Goal: Transaction & Acquisition: Purchase product/service

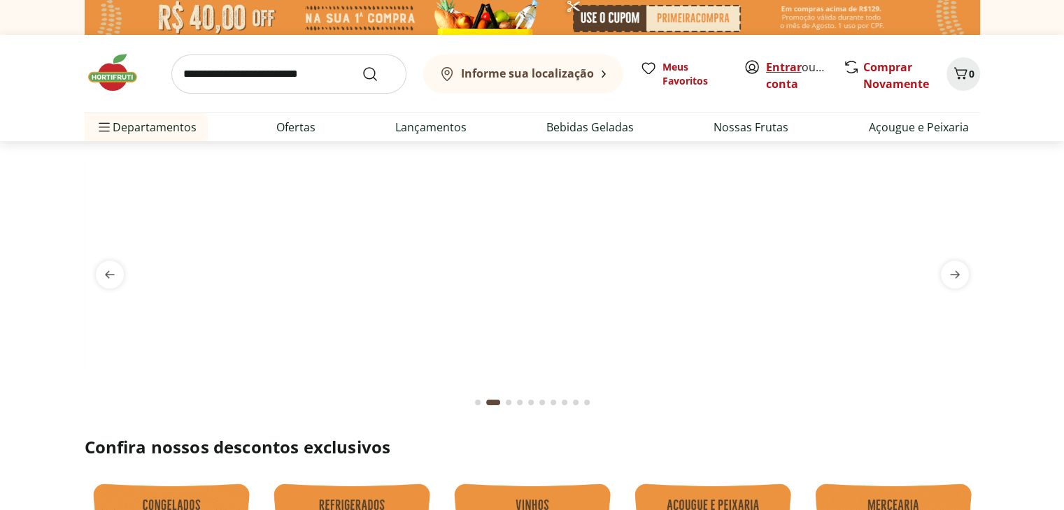
click at [778, 64] on link "Entrar" at bounding box center [784, 66] width 36 height 15
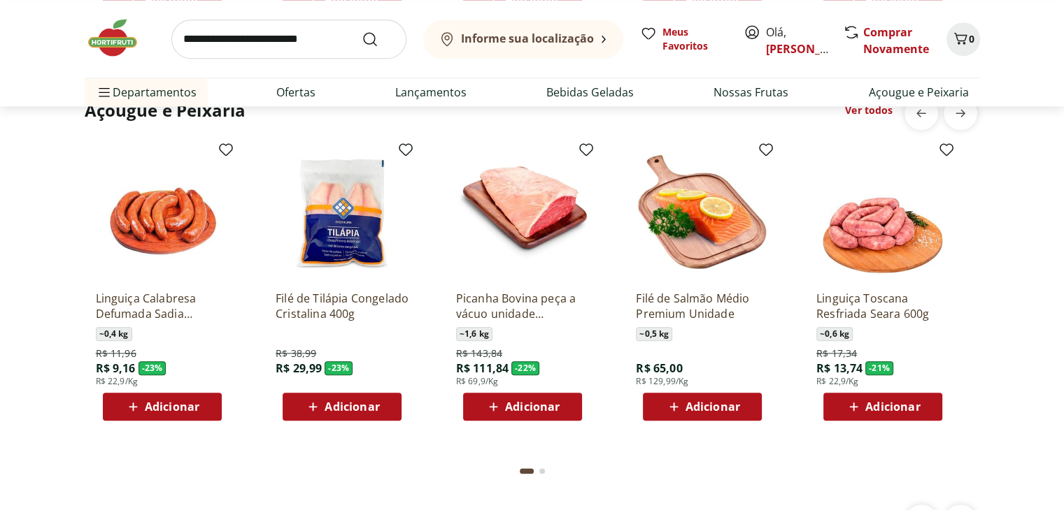
scroll to position [1538, 0]
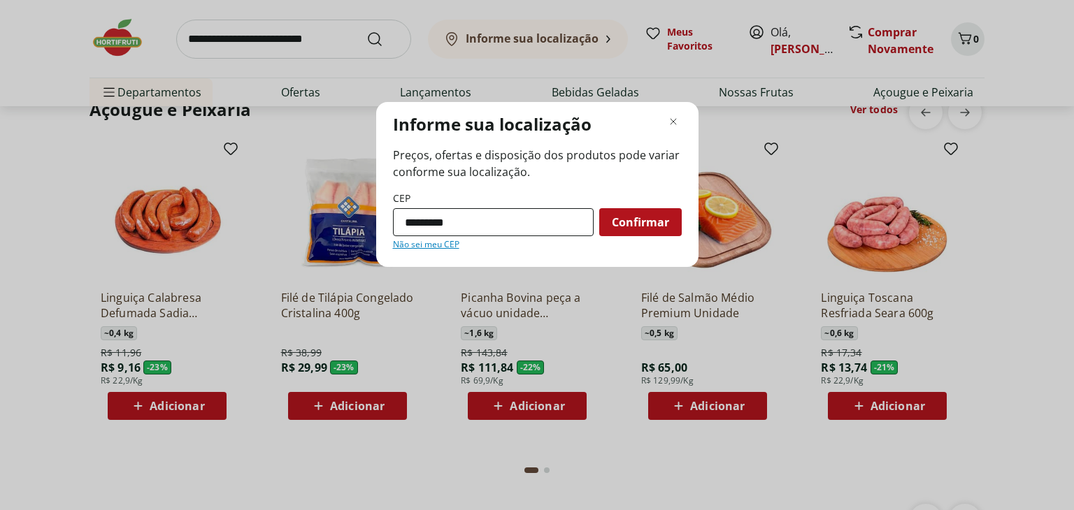
type input "*********"
click at [599, 208] on button "Confirmar" at bounding box center [640, 222] width 83 height 28
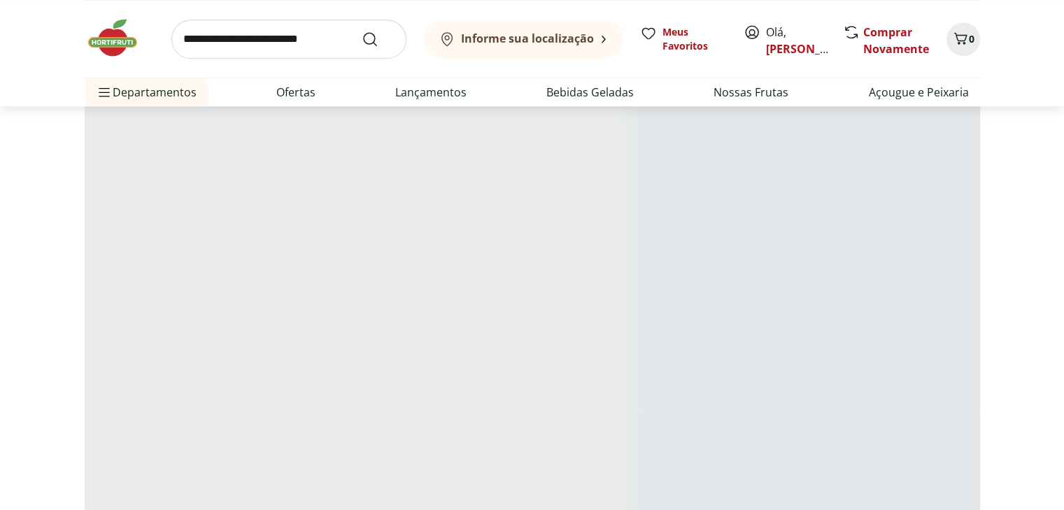
click at [616, 215] on div at bounding box center [84, 228] width 1064 height 366
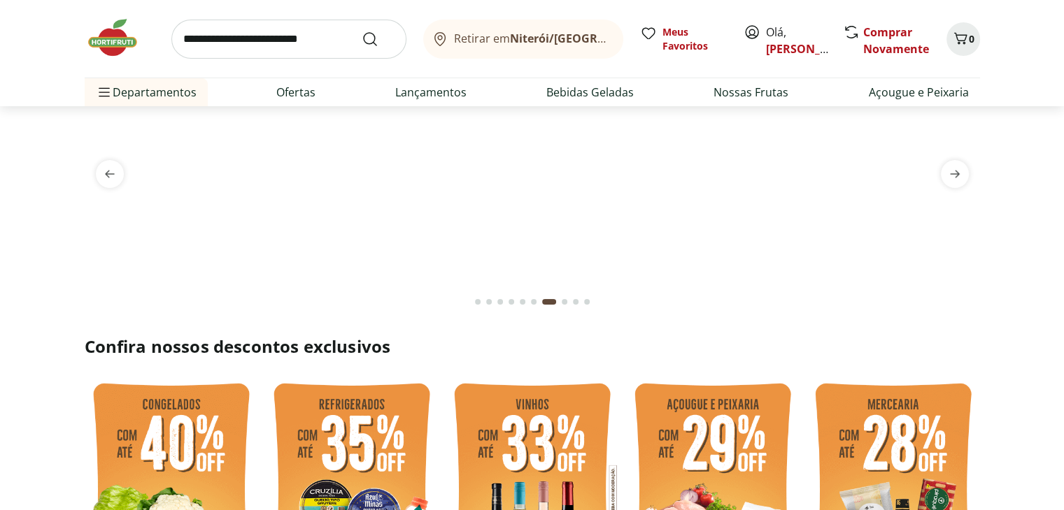
scroll to position [0, 0]
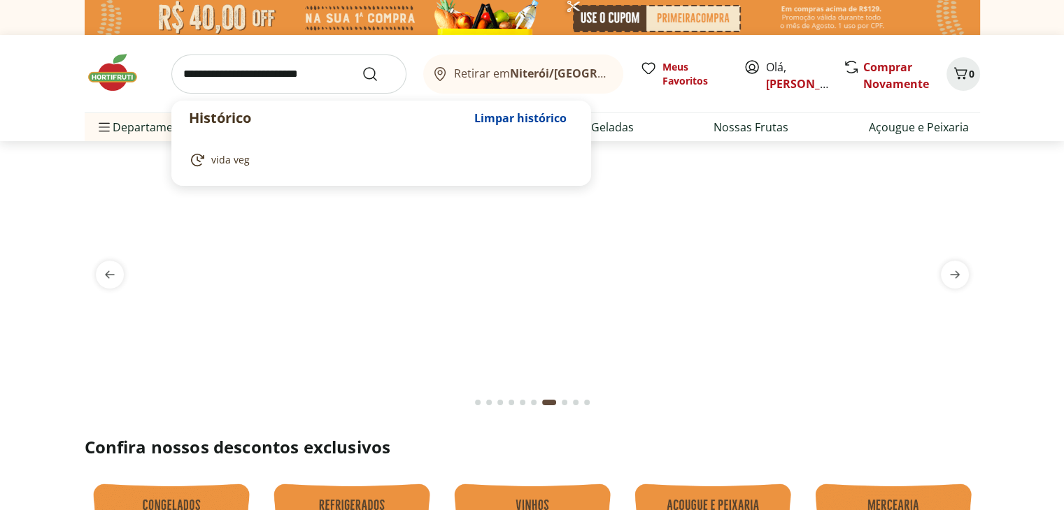
click at [182, 73] on input "search" at bounding box center [288, 74] width 235 height 39
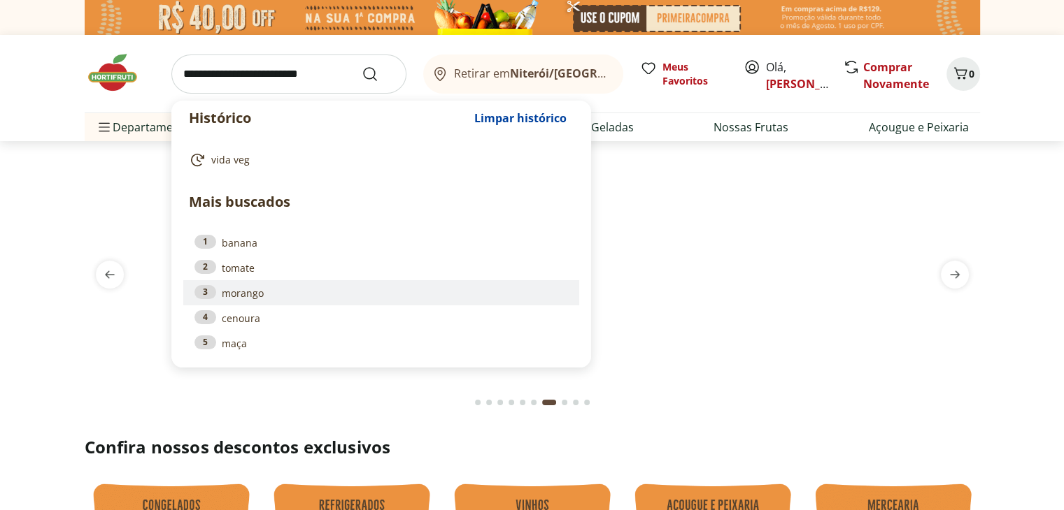
click at [243, 300] on link "3 morango" at bounding box center [380, 292] width 373 height 15
type input "*******"
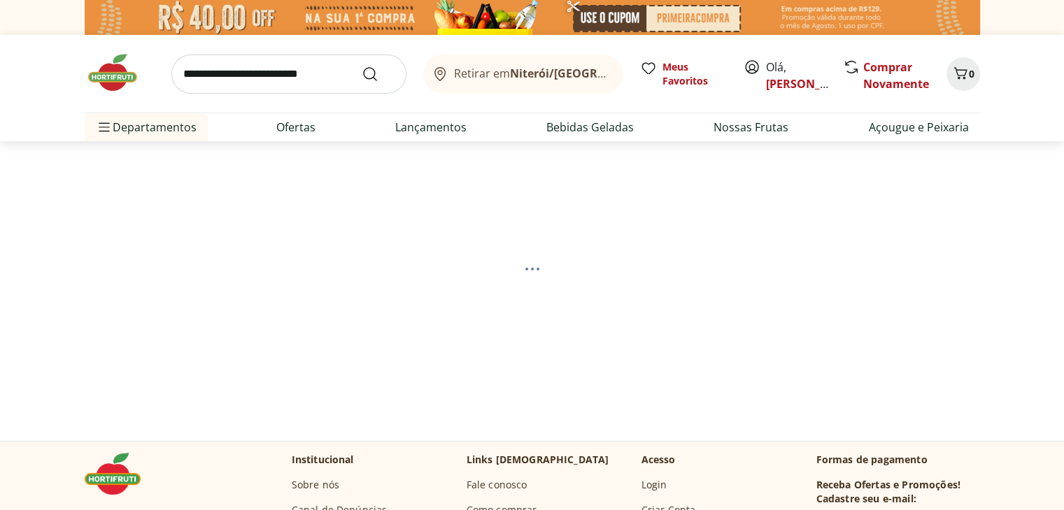
select select "**********"
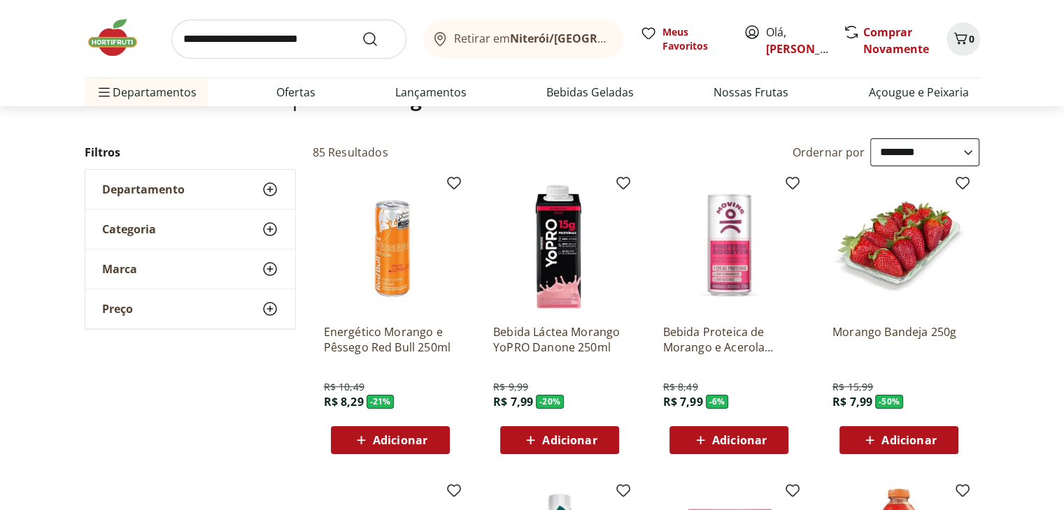
scroll to position [140, 0]
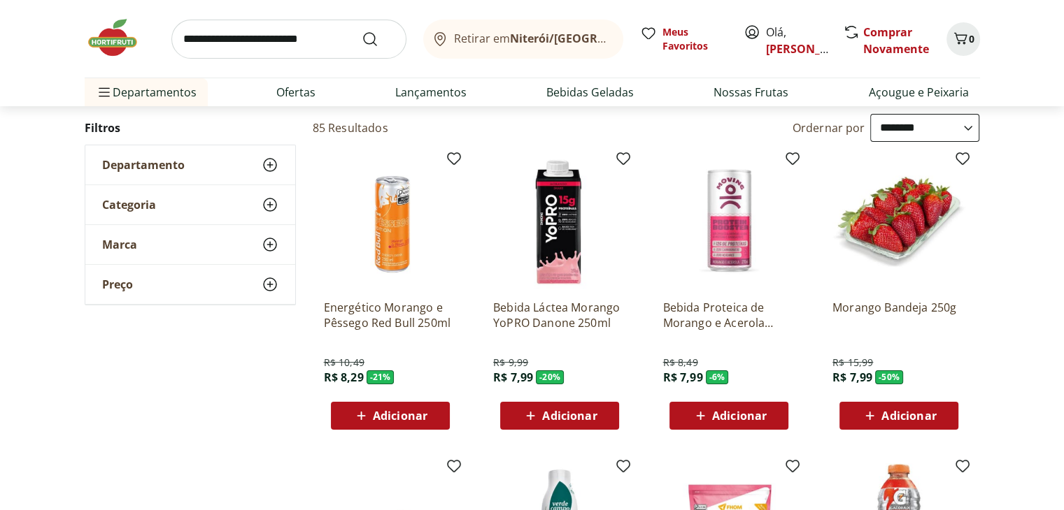
click at [896, 413] on span "Adicionar" at bounding box center [908, 415] width 55 height 11
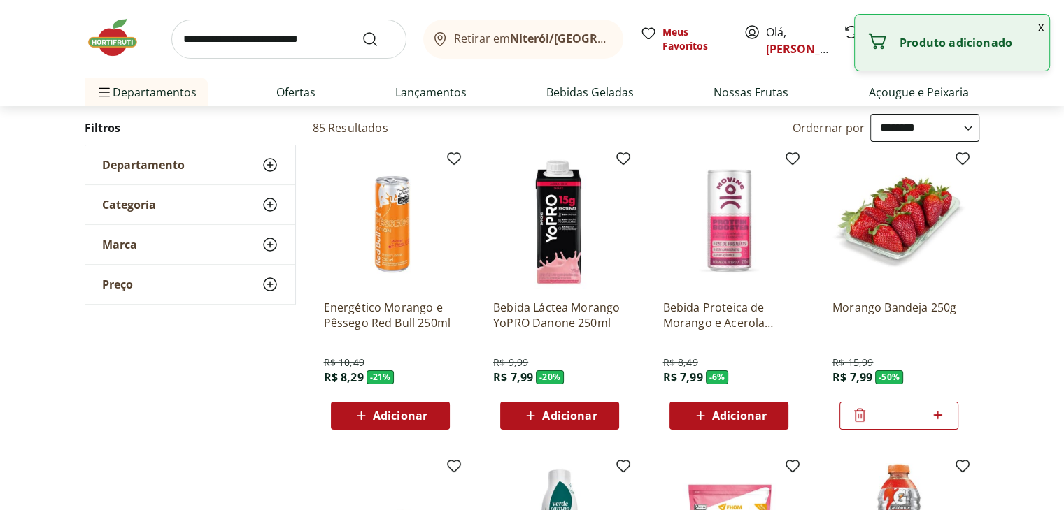
click at [936, 414] on icon at bounding box center [937, 415] width 8 height 8
type input "*"
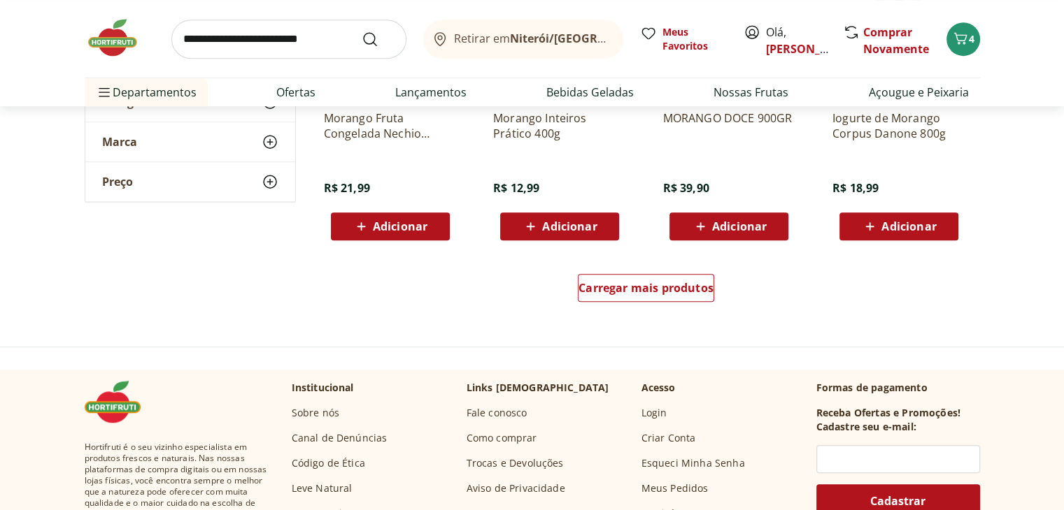
scroll to position [979, 0]
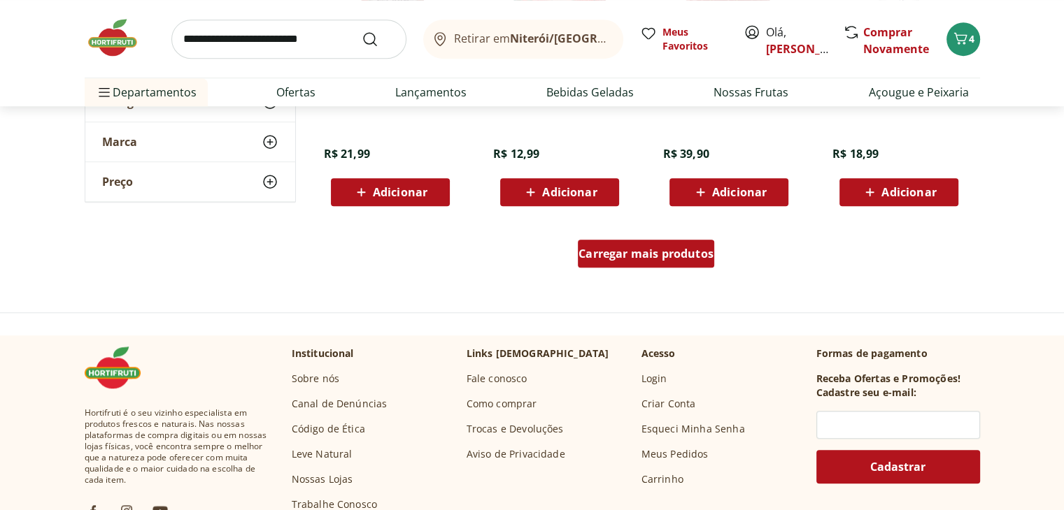
click at [658, 251] on span "Carregar mais produtos" at bounding box center [645, 253] width 135 height 11
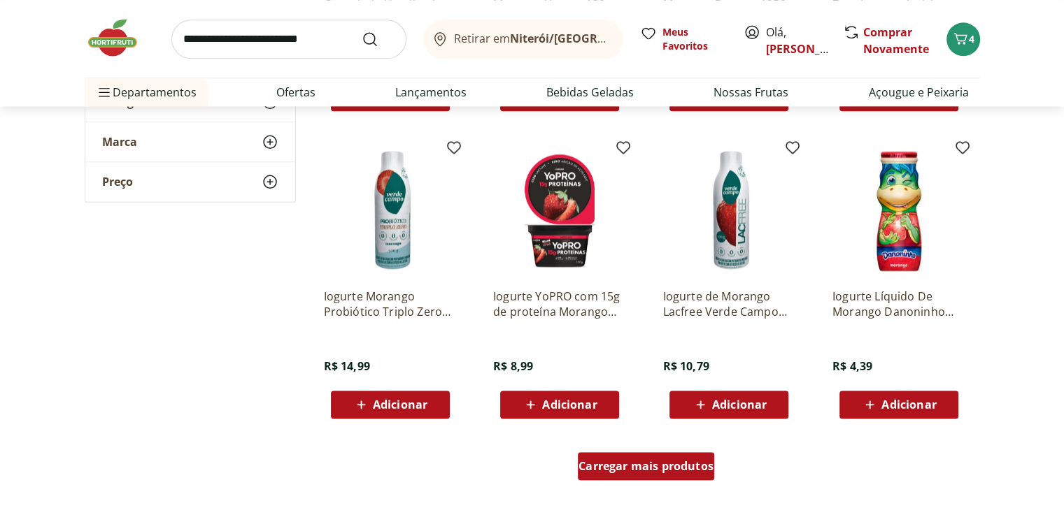
scroll to position [1748, 0]
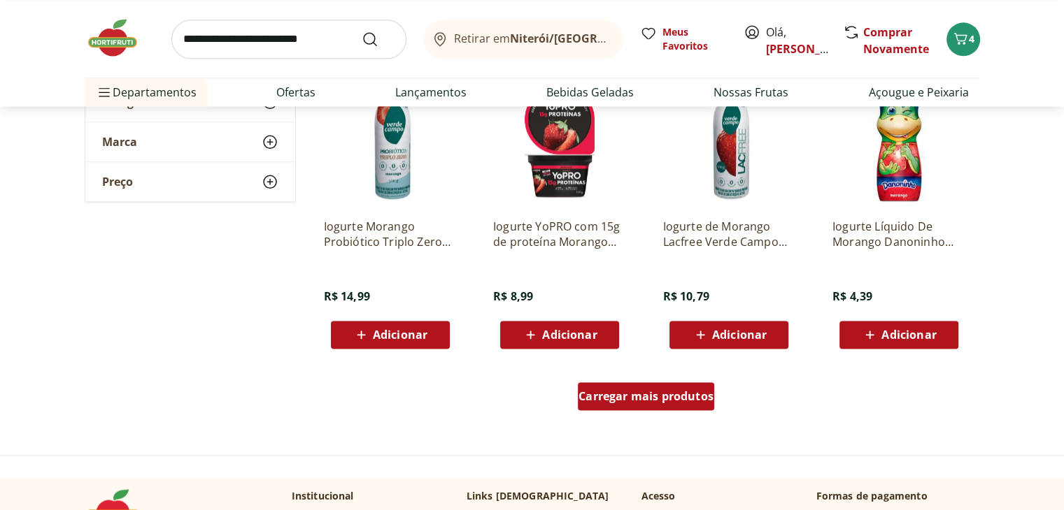
click at [638, 395] on span "Carregar mais produtos" at bounding box center [645, 396] width 135 height 11
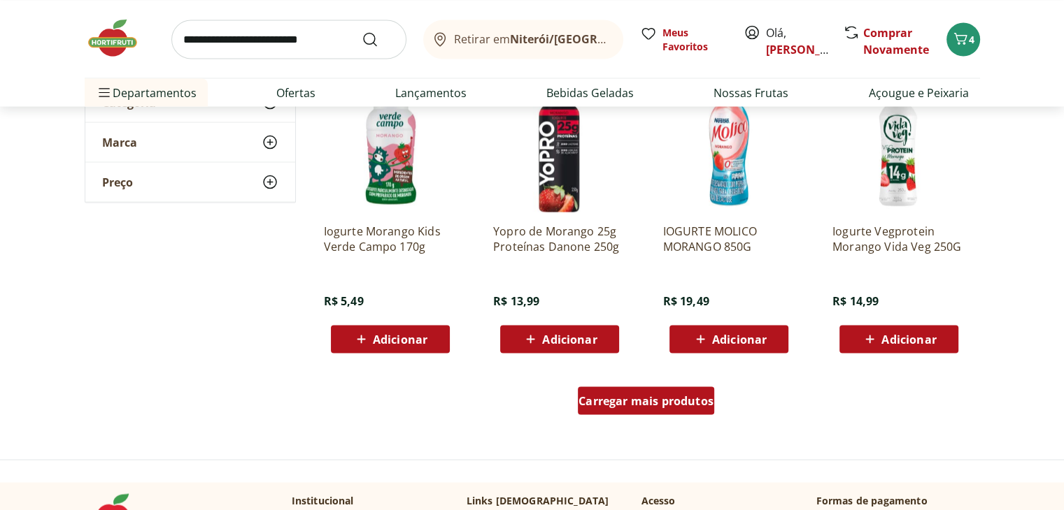
scroll to position [2657, 0]
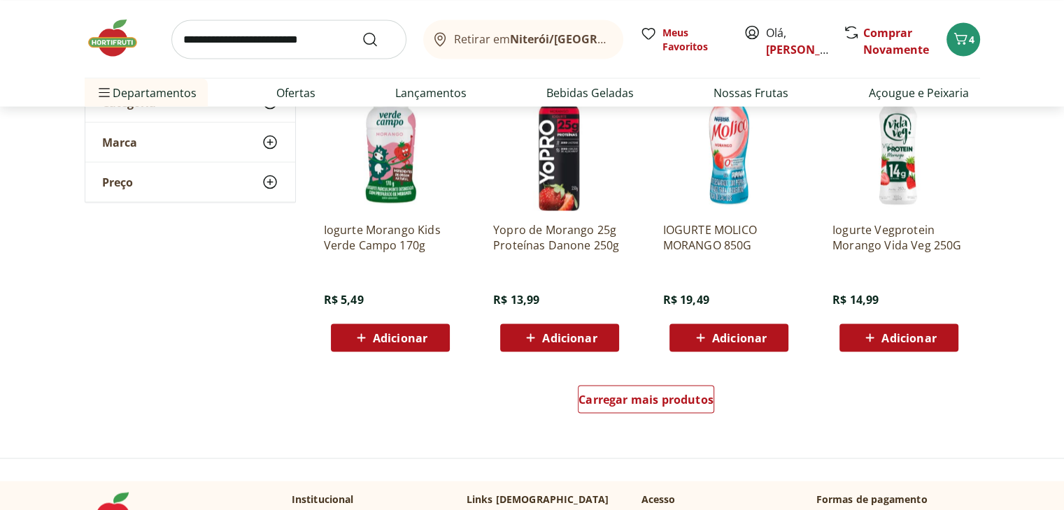
click at [899, 342] on span "Adicionar" at bounding box center [908, 337] width 55 height 11
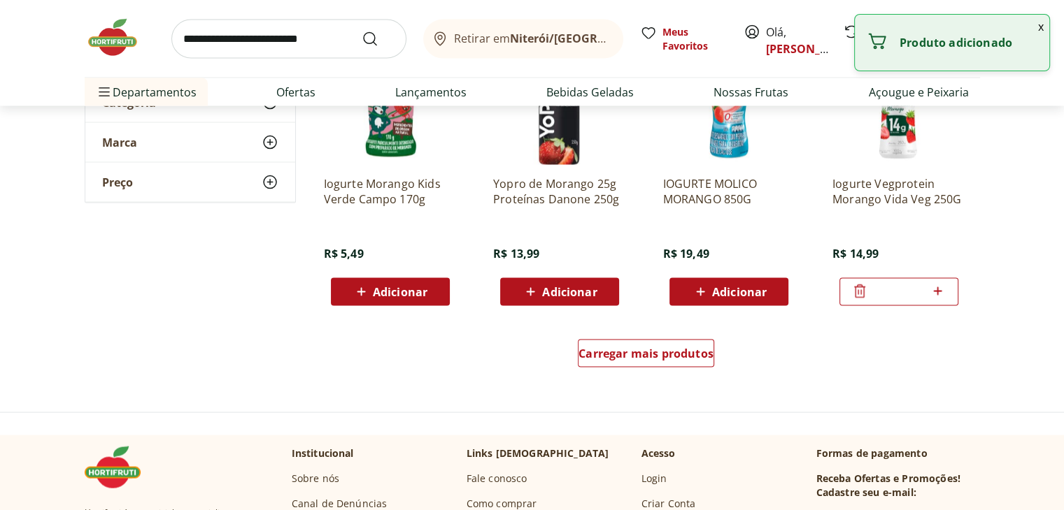
scroll to position [2727, 0]
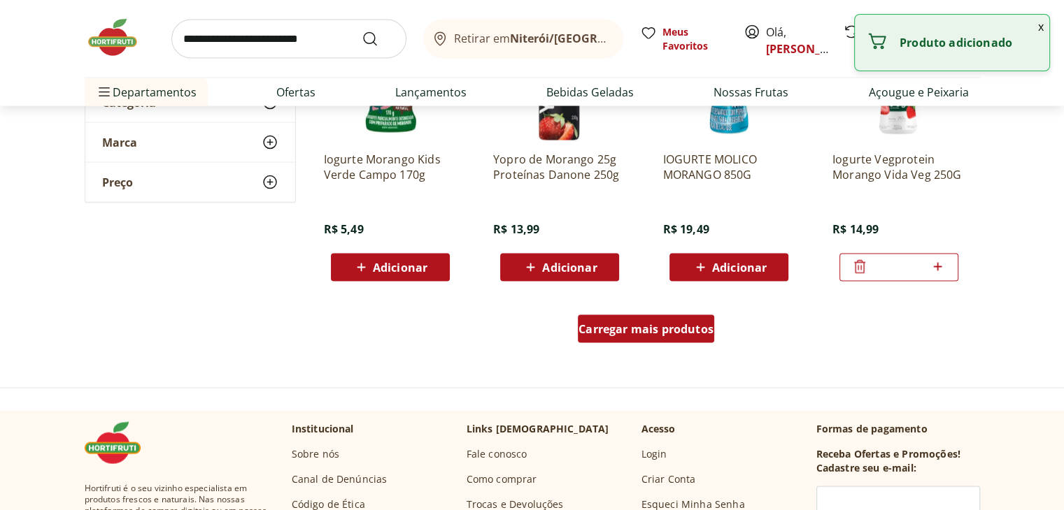
click at [663, 337] on div "Carregar mais produtos" at bounding box center [646, 329] width 136 height 28
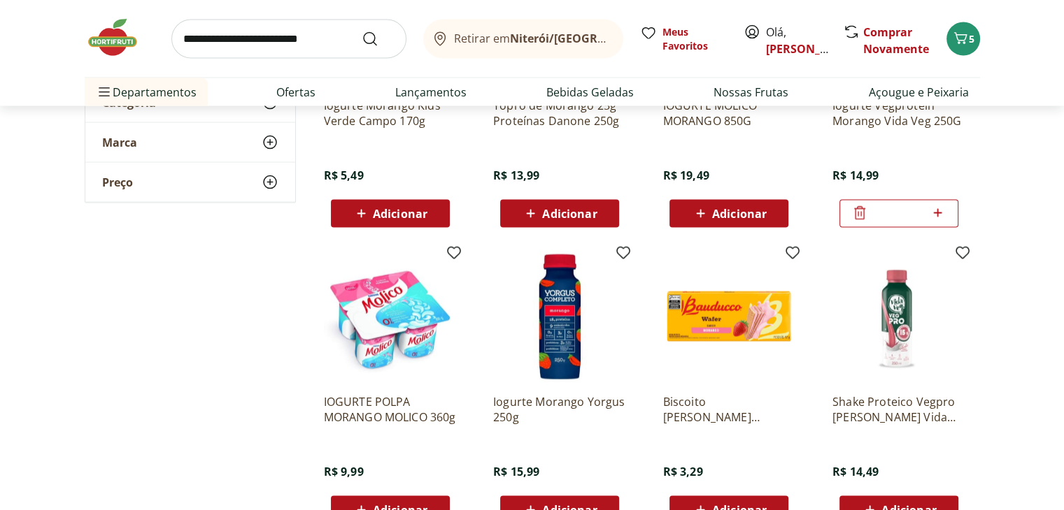
scroll to position [2867, 0]
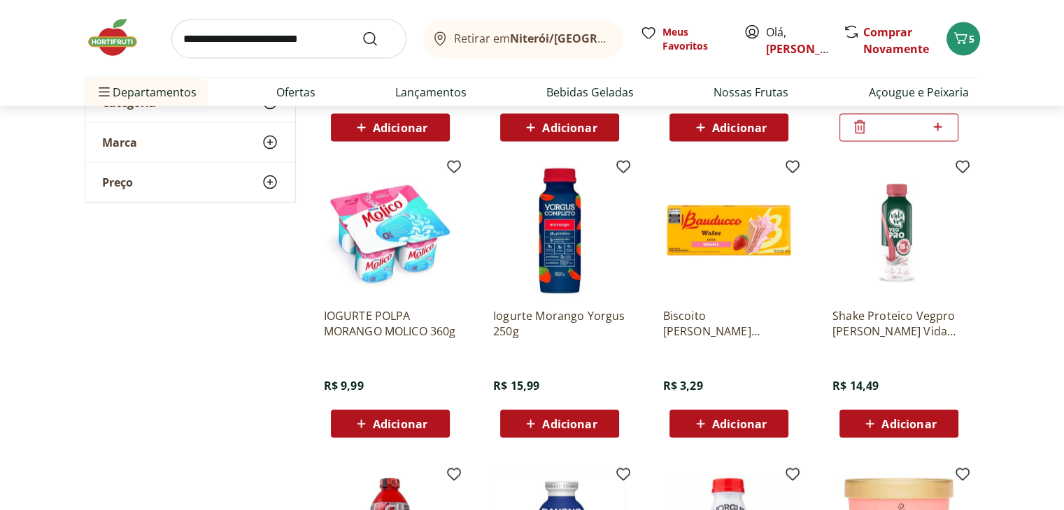
click at [368, 429] on icon at bounding box center [360, 424] width 17 height 17
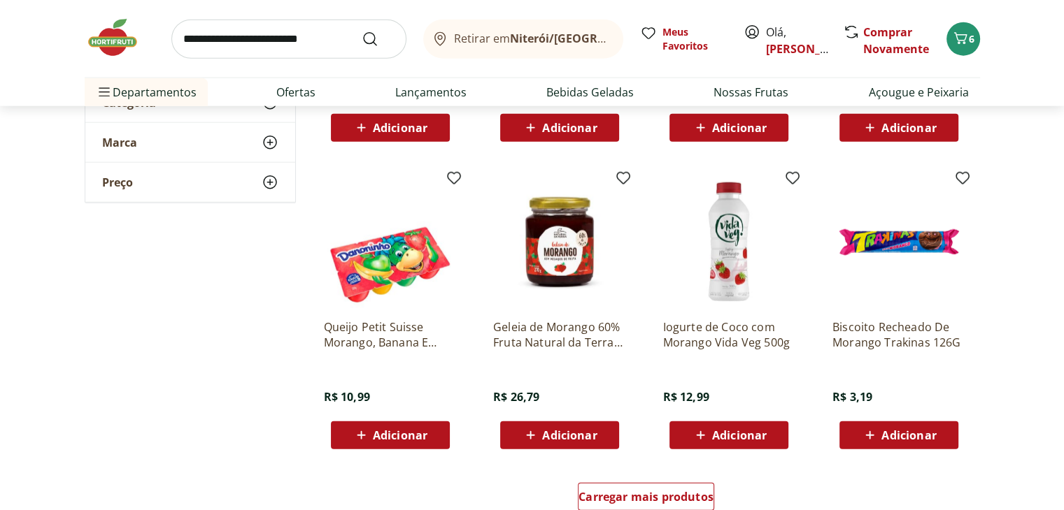
scroll to position [3496, 0]
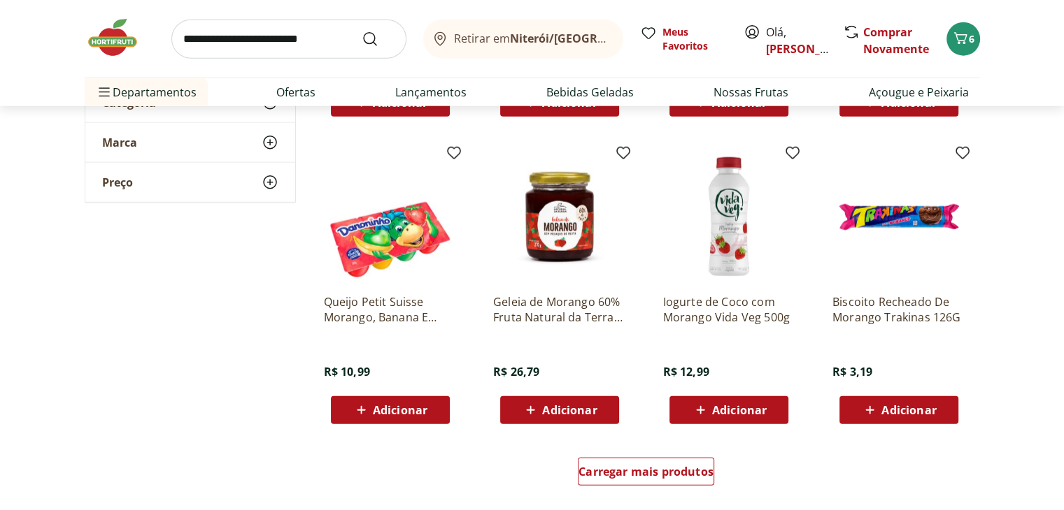
click at [560, 410] on span "Adicionar" at bounding box center [569, 410] width 55 height 11
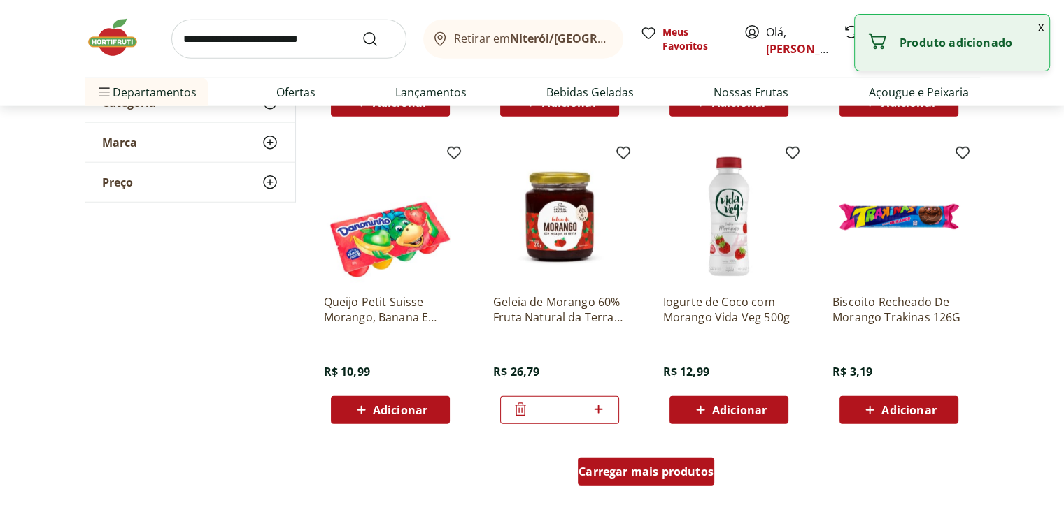
click at [658, 462] on div "Carregar mais produtos" at bounding box center [646, 472] width 136 height 28
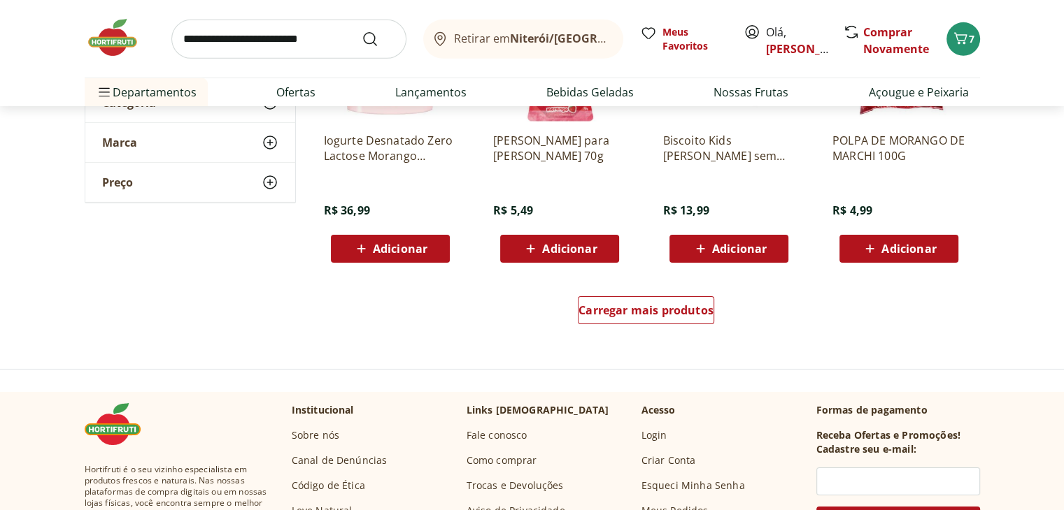
scroll to position [4615, 0]
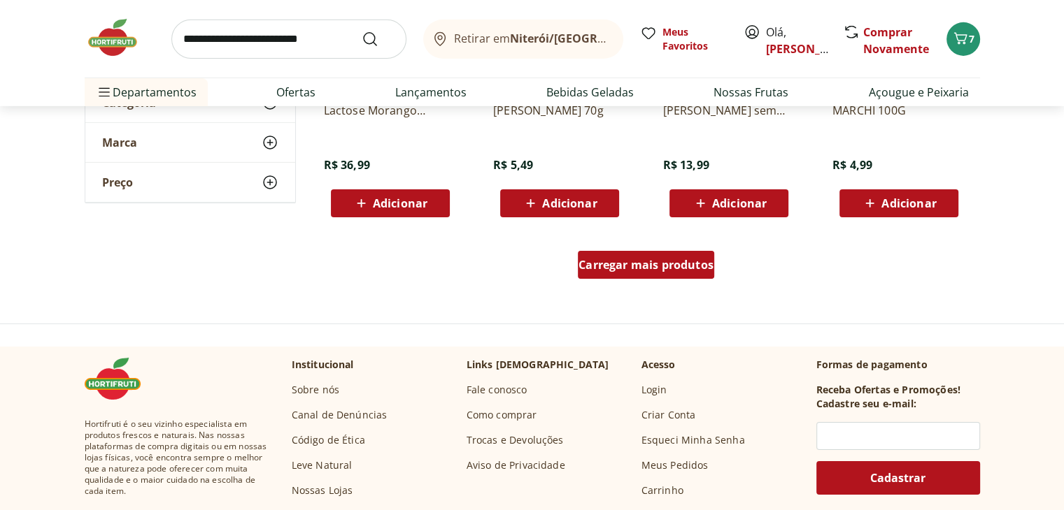
click at [685, 259] on span "Carregar mais produtos" at bounding box center [645, 264] width 135 height 11
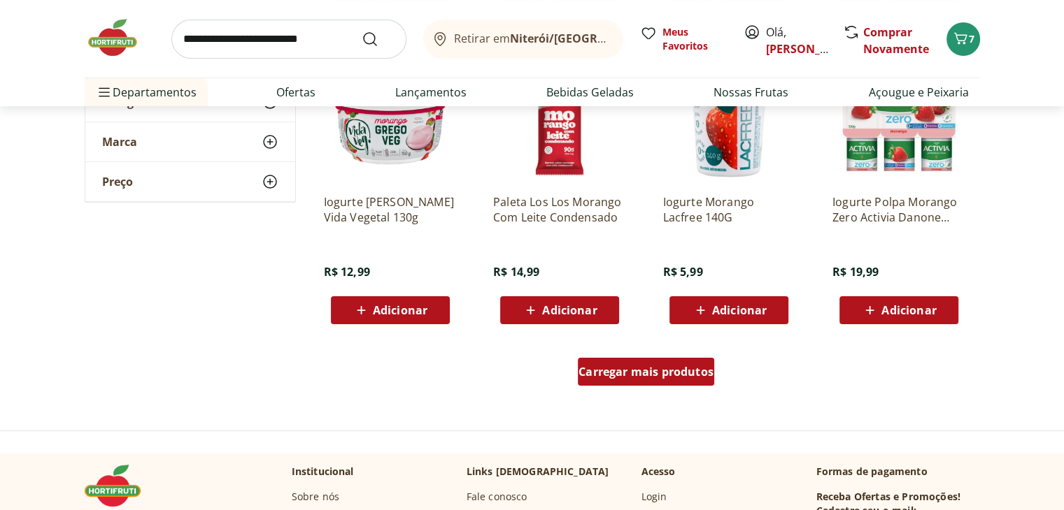
scroll to position [5454, 0]
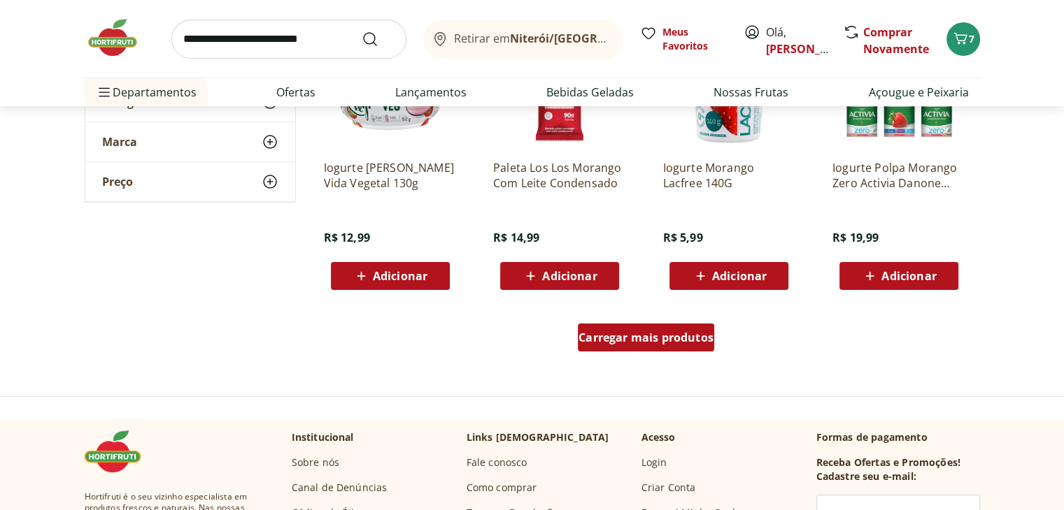
click at [670, 341] on span "Carregar mais produtos" at bounding box center [645, 337] width 135 height 11
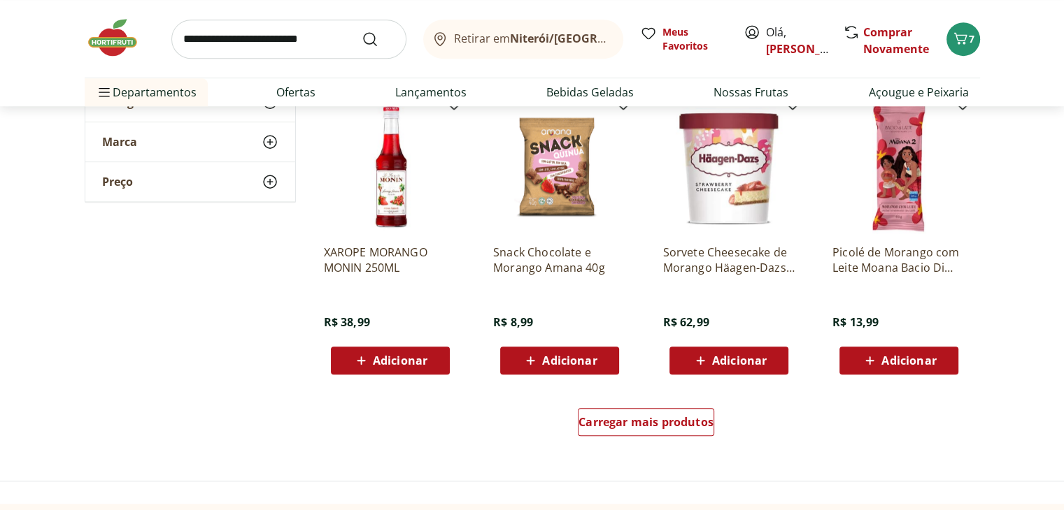
scroll to position [6363, 0]
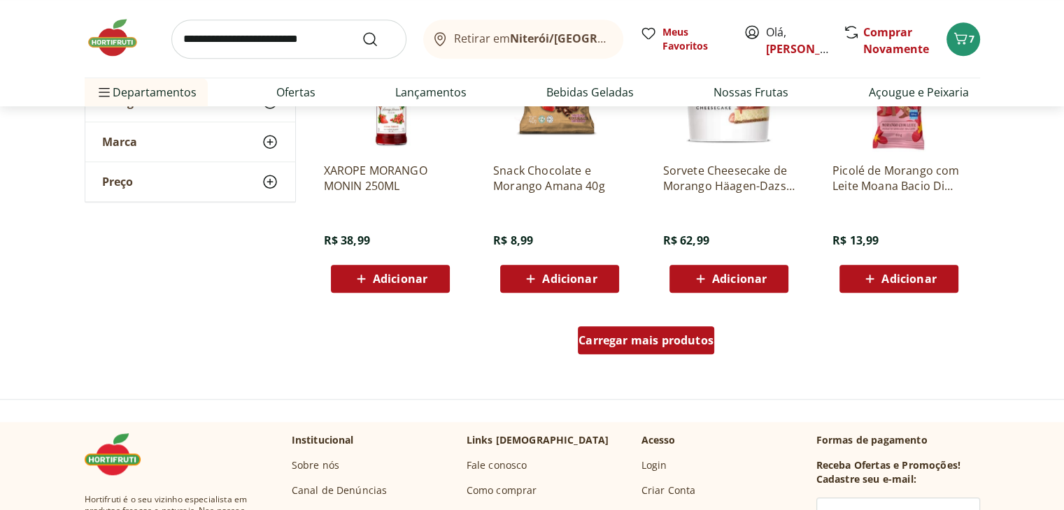
click at [666, 338] on span "Carregar mais produtos" at bounding box center [645, 340] width 135 height 11
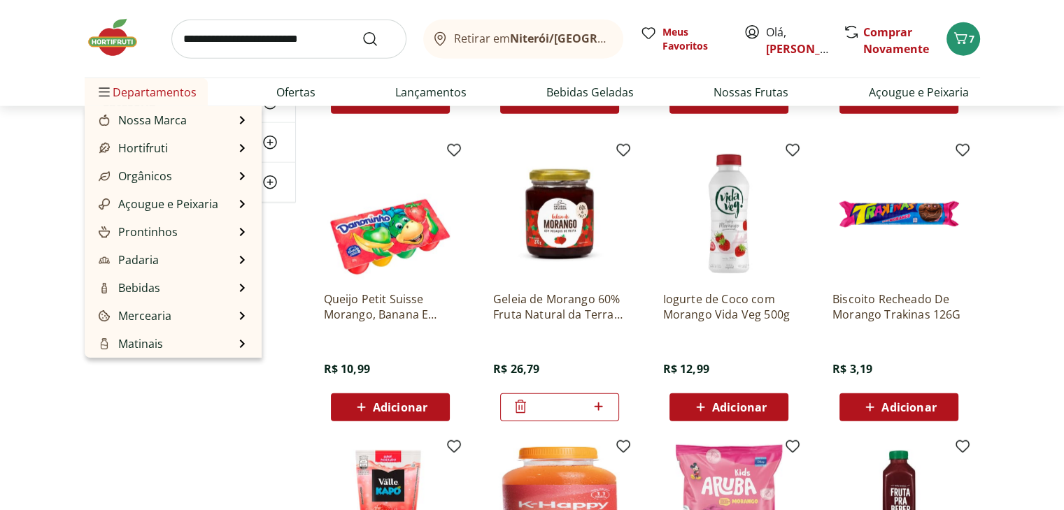
scroll to position [3286, 0]
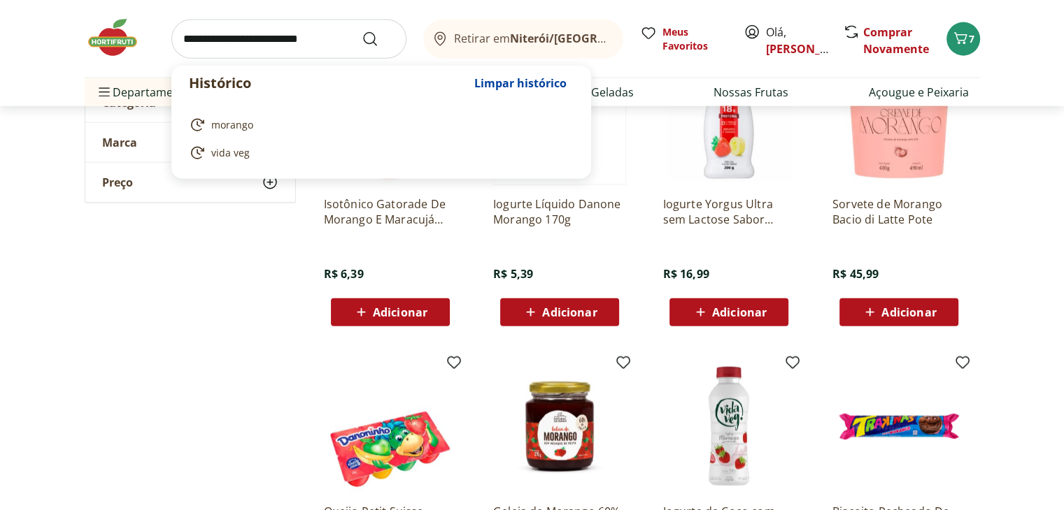
click at [176, 46] on input "search" at bounding box center [288, 39] width 235 height 39
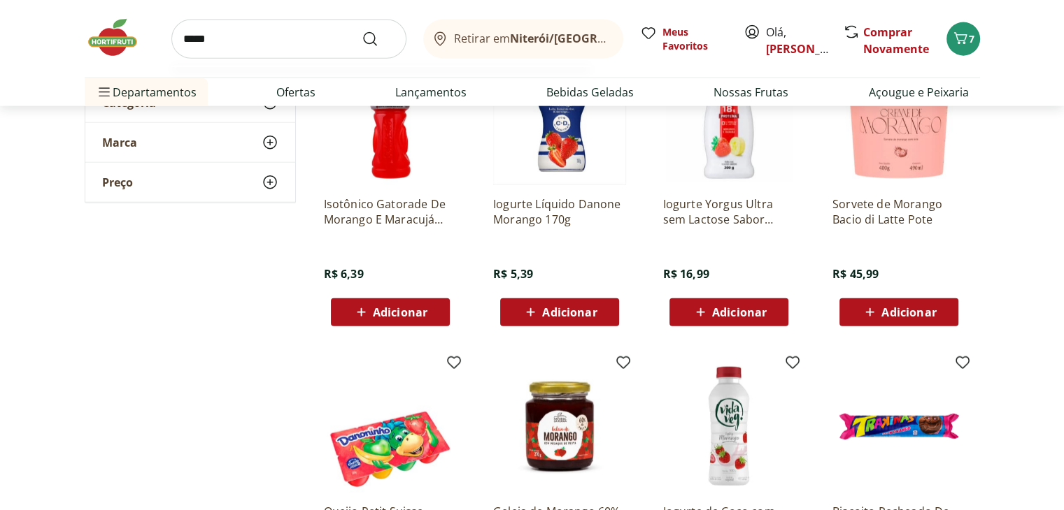
type input "*****"
click at [362, 31] on button "Submit Search" at bounding box center [379, 39] width 34 height 17
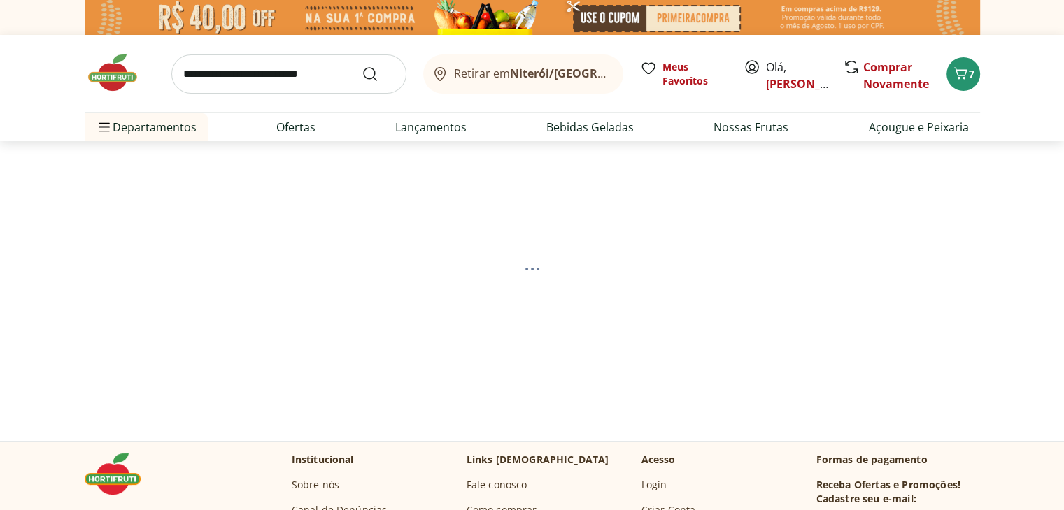
select select "**********"
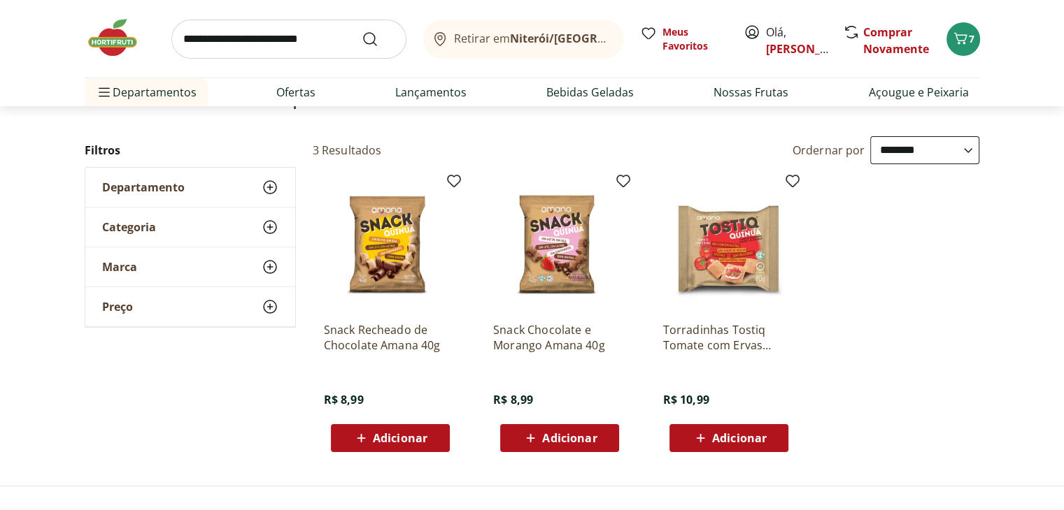
scroll to position [140, 0]
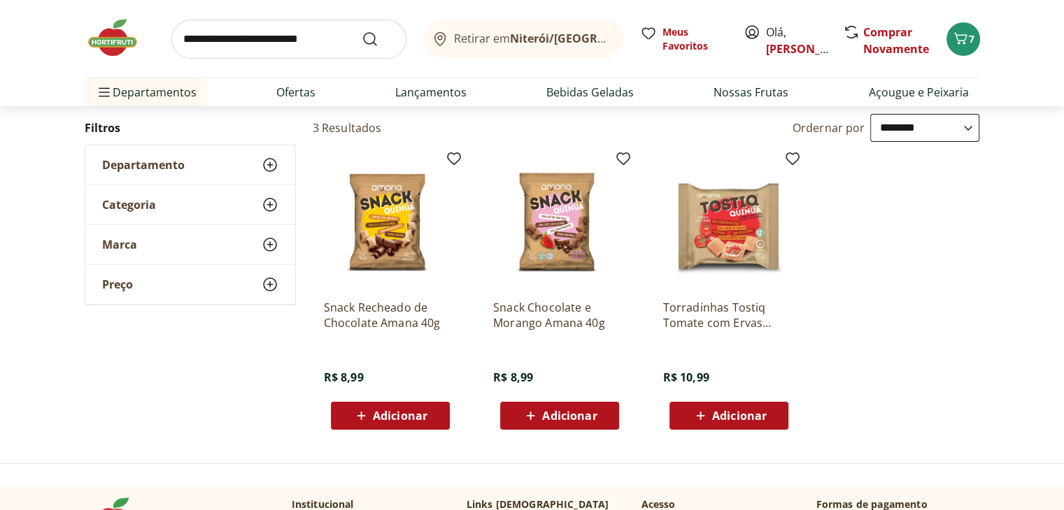
click at [733, 416] on span "Adicionar" at bounding box center [739, 415] width 55 height 11
click at [769, 417] on icon at bounding box center [767, 415] width 17 height 17
click at [548, 415] on span "Adicionar" at bounding box center [569, 415] width 55 height 11
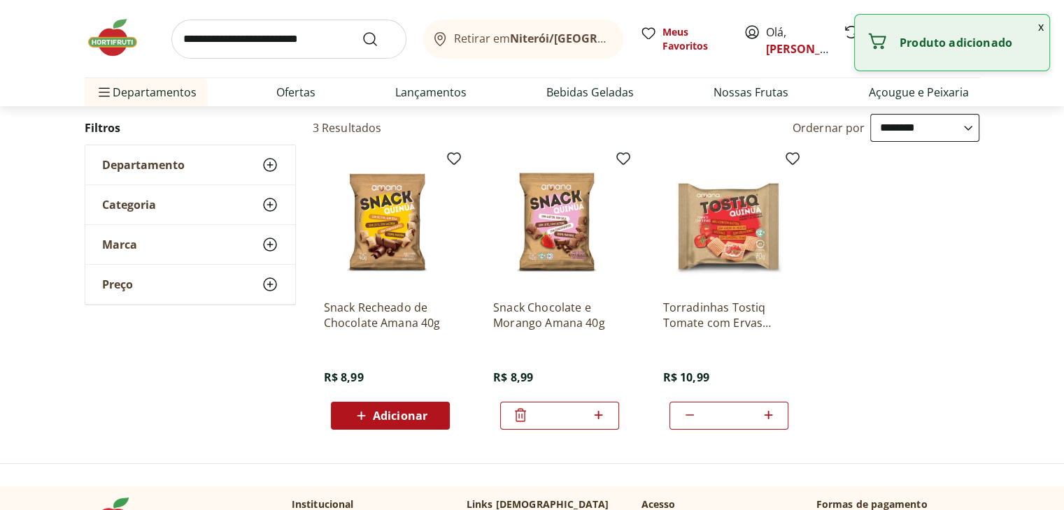
click at [383, 417] on span "Adicionar" at bounding box center [400, 415] width 55 height 11
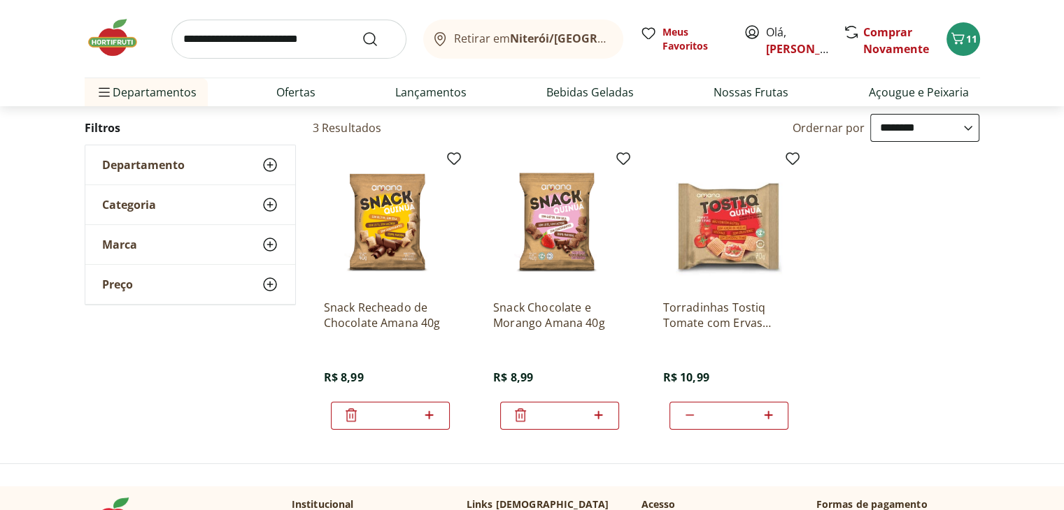
click at [768, 414] on icon at bounding box center [768, 415] width 8 height 8
type input "*"
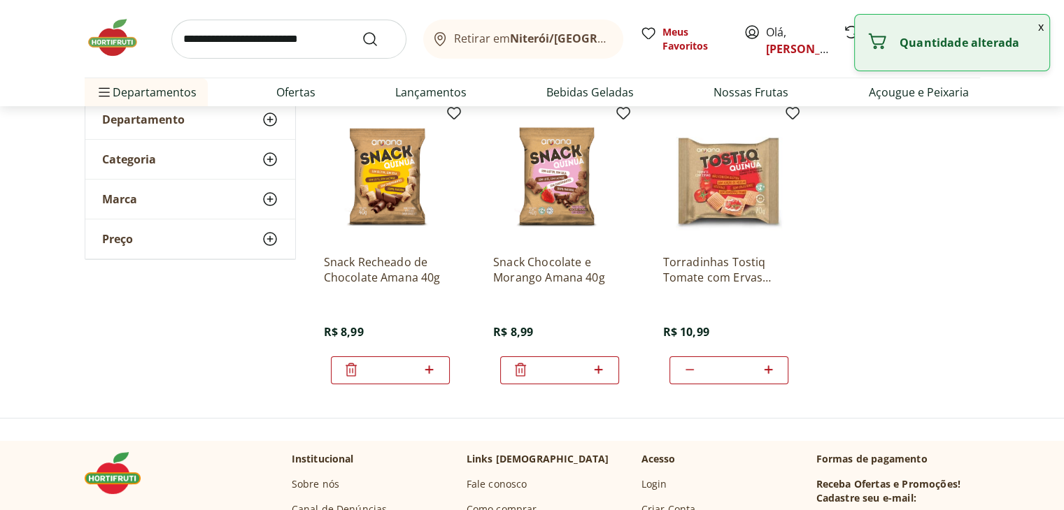
scroll to position [0, 0]
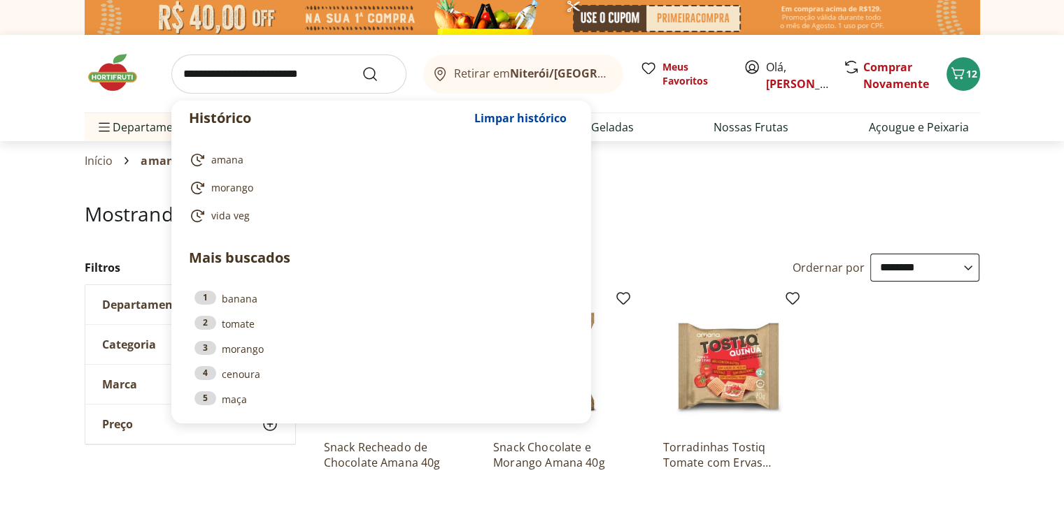
click at [310, 73] on input "search" at bounding box center [288, 74] width 235 height 39
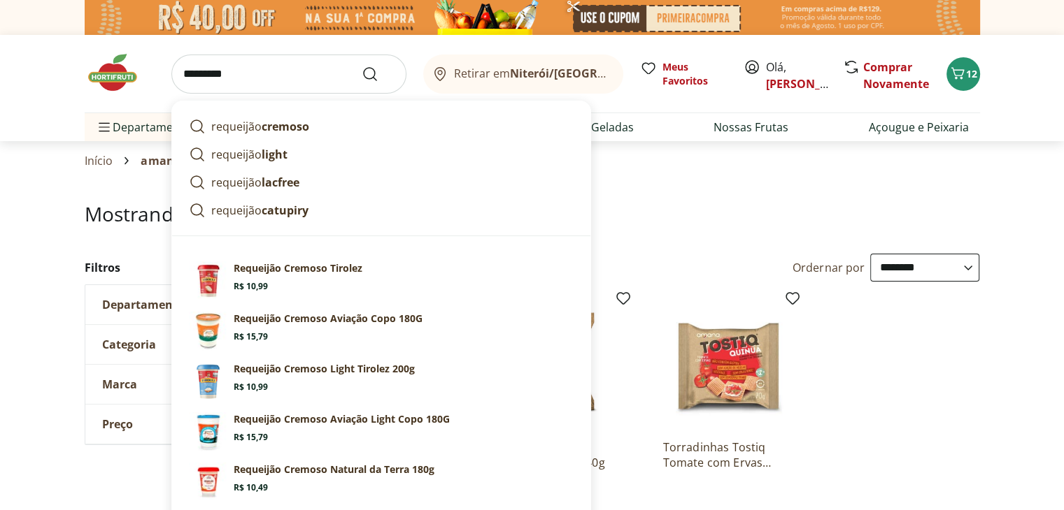
type input "*********"
click at [362, 66] on button "Submit Search" at bounding box center [379, 74] width 34 height 17
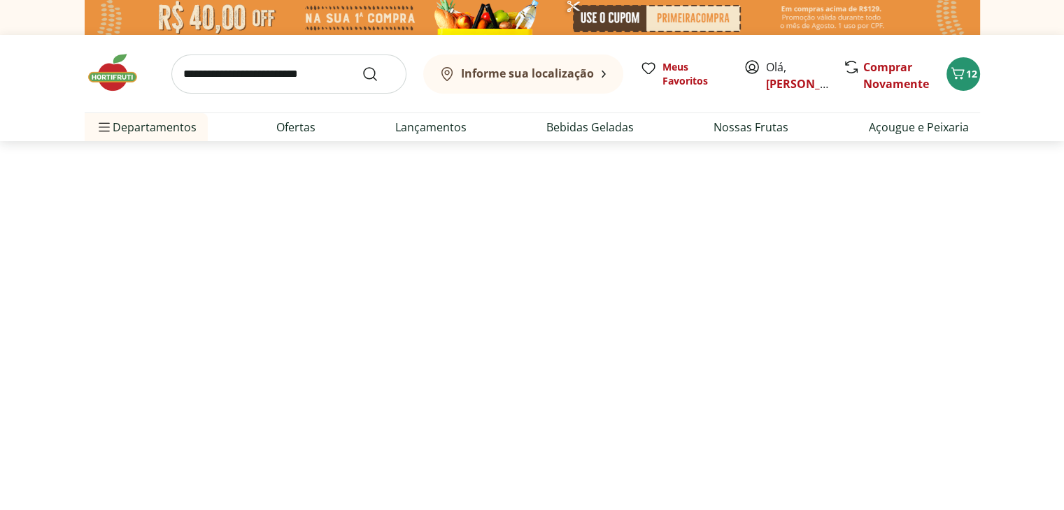
select select "**********"
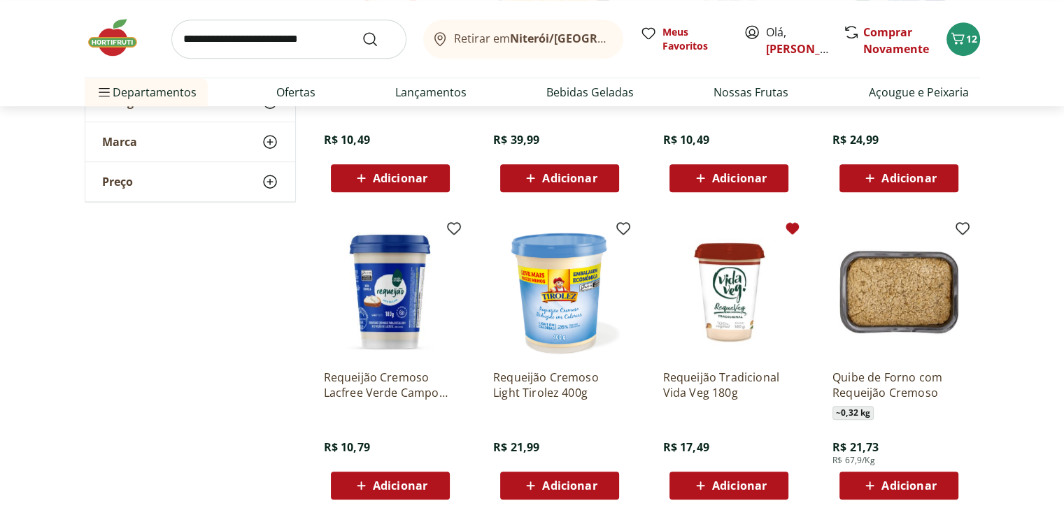
scroll to position [769, 0]
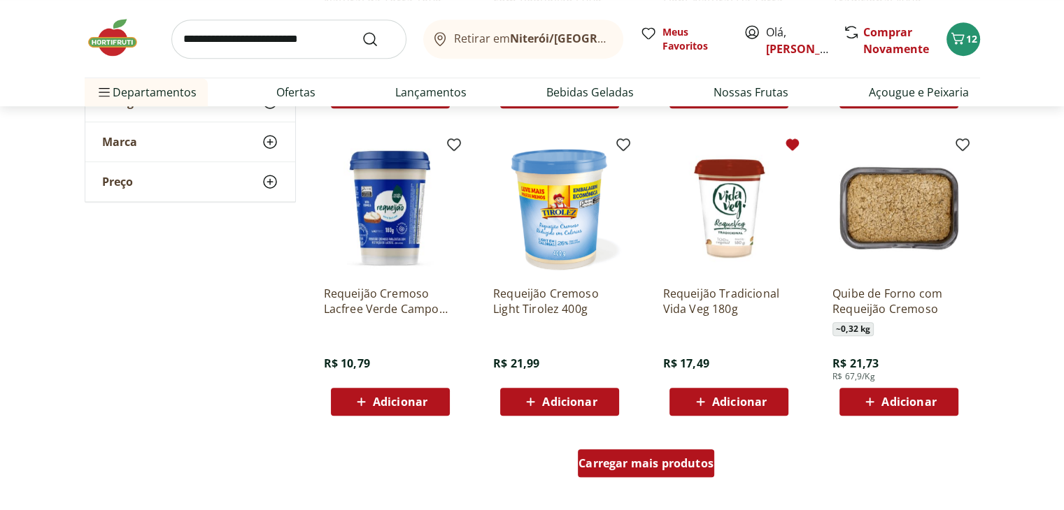
click at [663, 454] on div "Carregar mais produtos" at bounding box center [646, 464] width 136 height 28
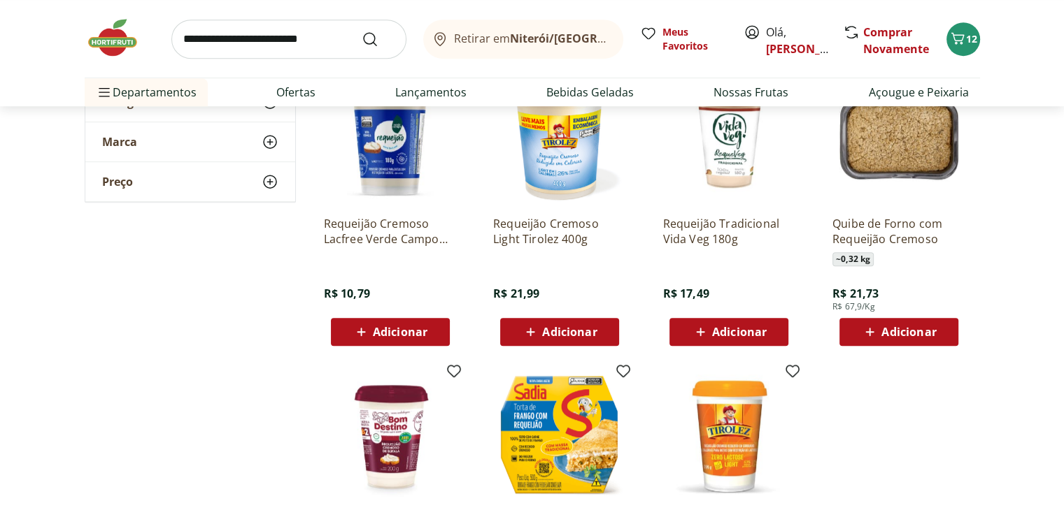
scroll to position [909, 0]
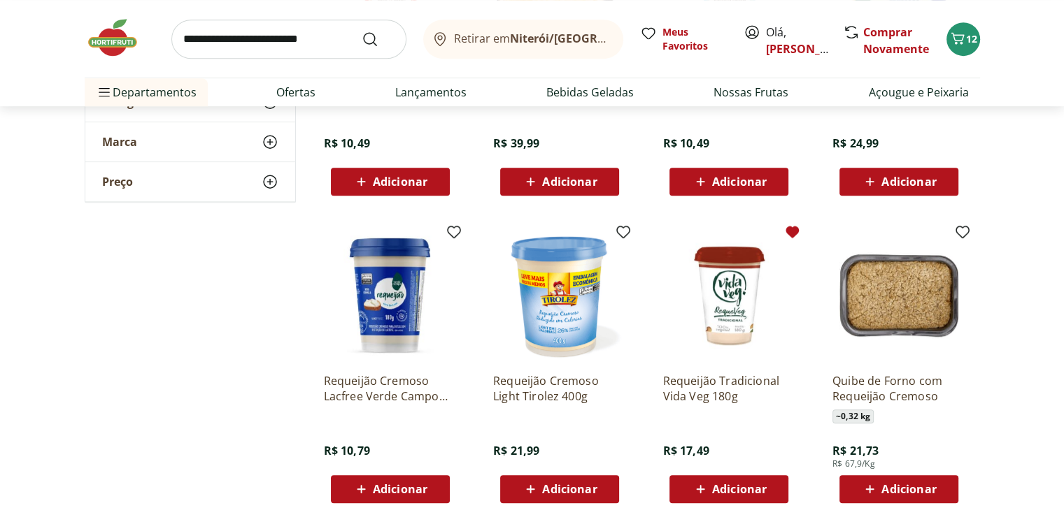
scroll to position [699, 0]
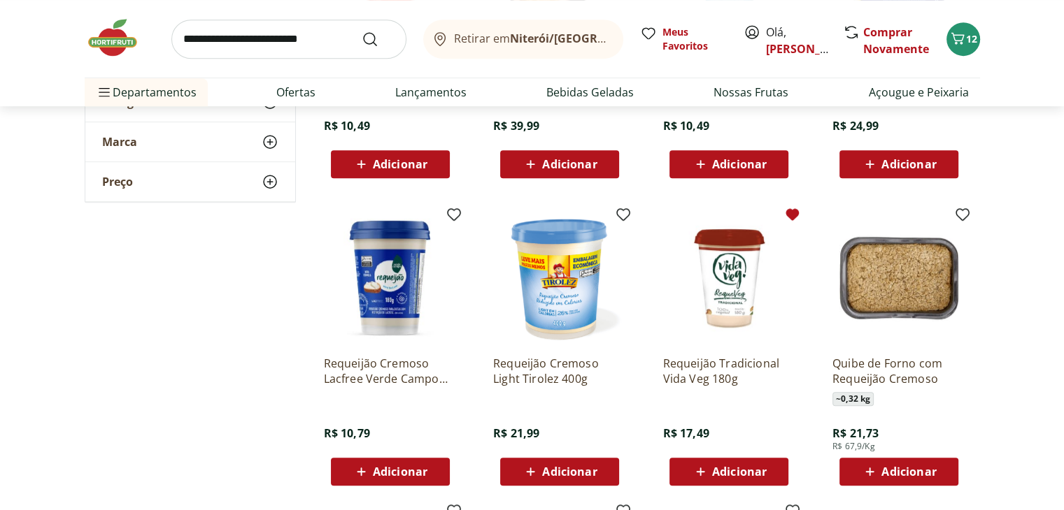
click at [392, 470] on span "Adicionar" at bounding box center [400, 471] width 55 height 11
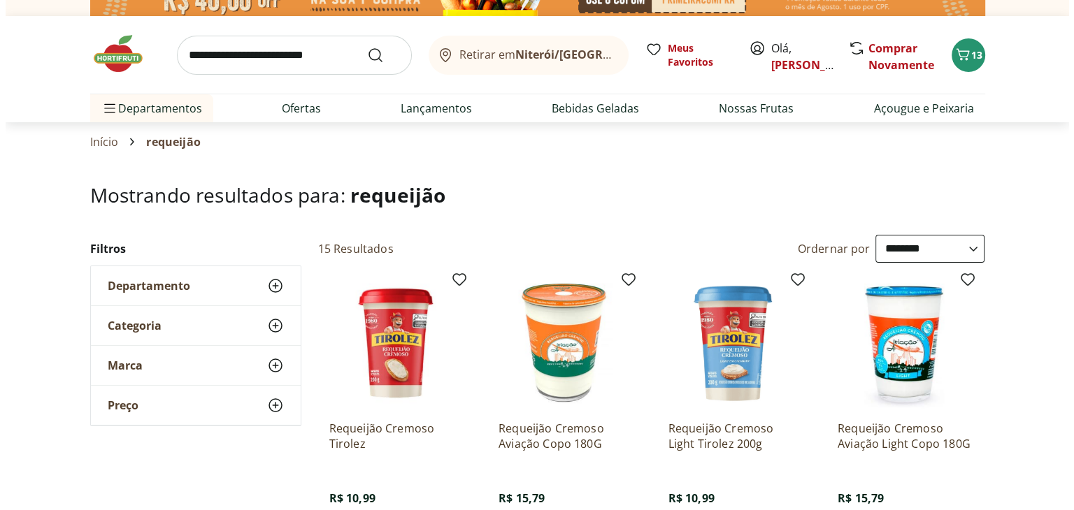
scroll to position [0, 0]
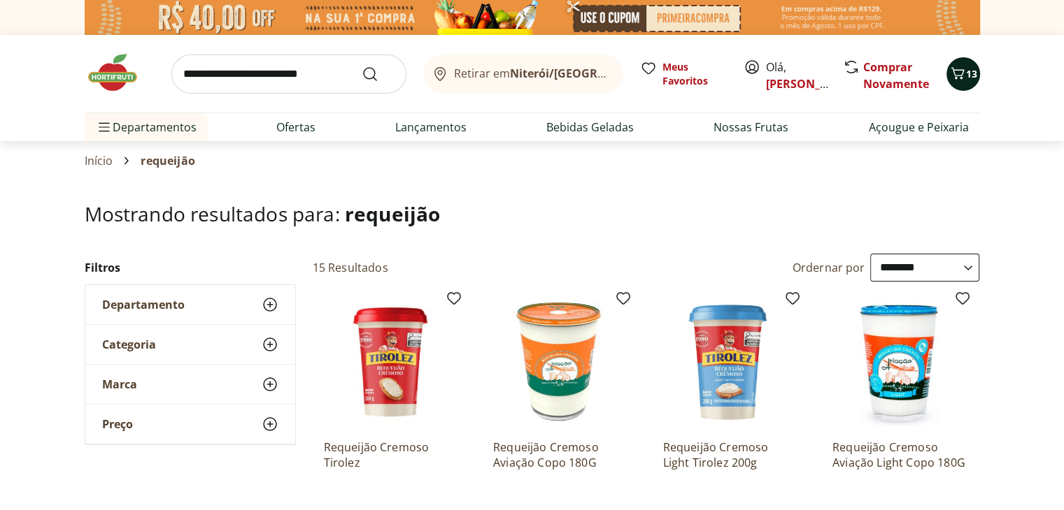
click at [957, 73] on icon "Carrinho" at bounding box center [957, 73] width 17 height 17
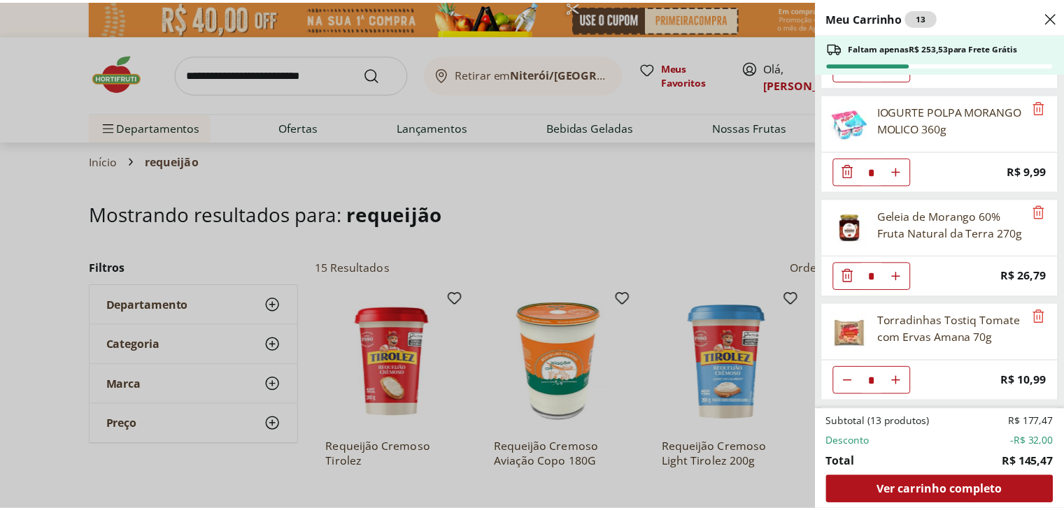
scroll to position [350, 0]
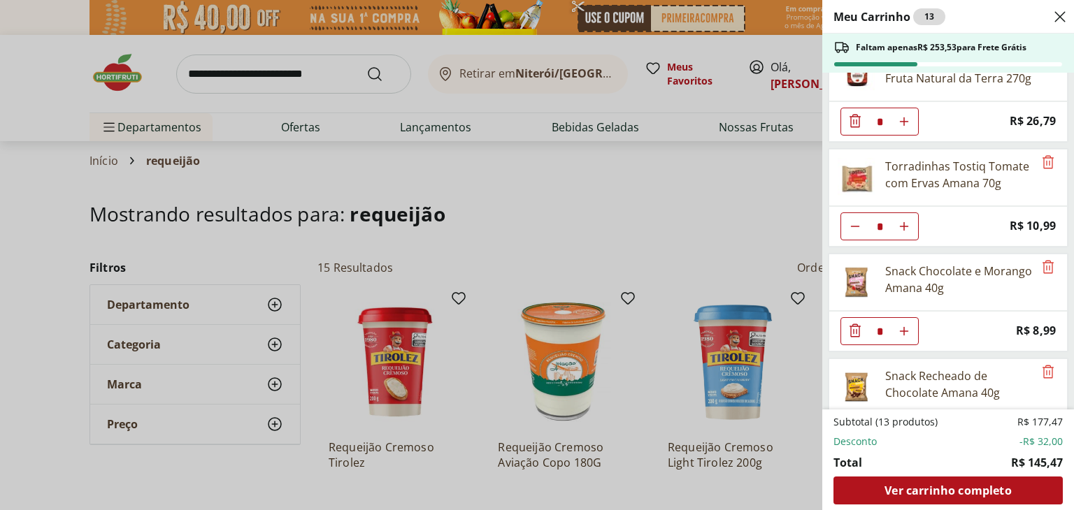
click at [430, 194] on div "Meu Carrinho 13 Faltam apenas R$ 253,53 para Frete Grátis Morango Bandeja 250g …" at bounding box center [537, 255] width 1074 height 510
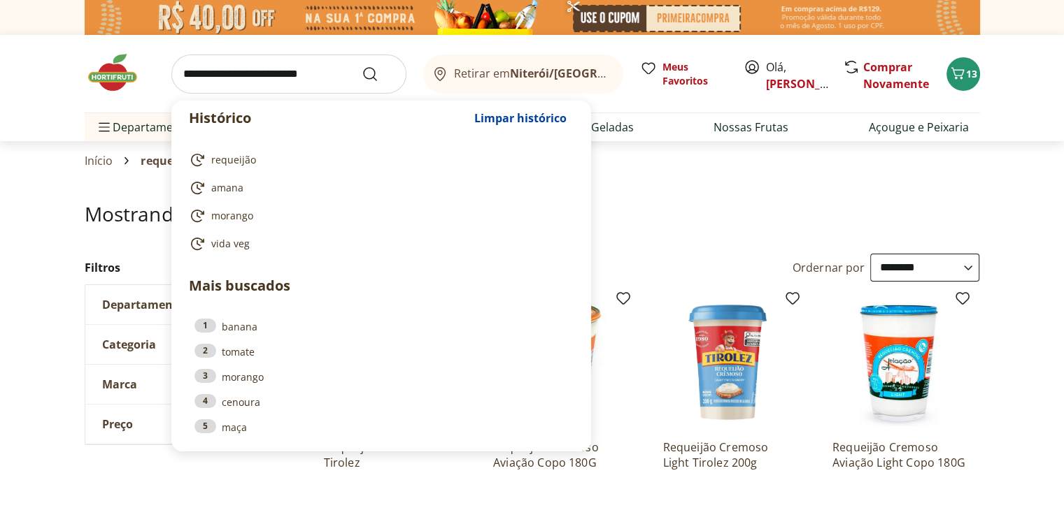
click at [270, 79] on input "search" at bounding box center [288, 74] width 235 height 39
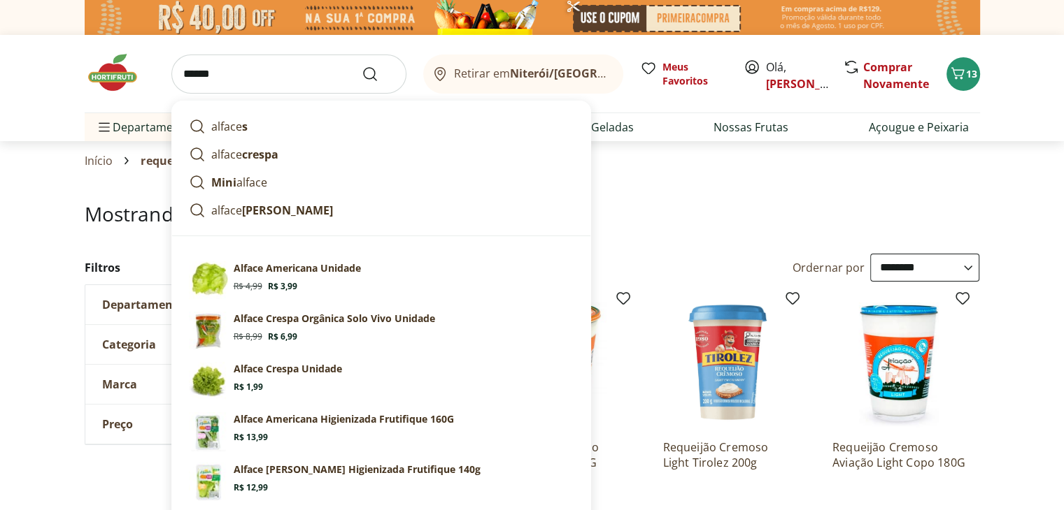
type input "******"
click at [362, 66] on button "Submit Search" at bounding box center [379, 74] width 34 height 17
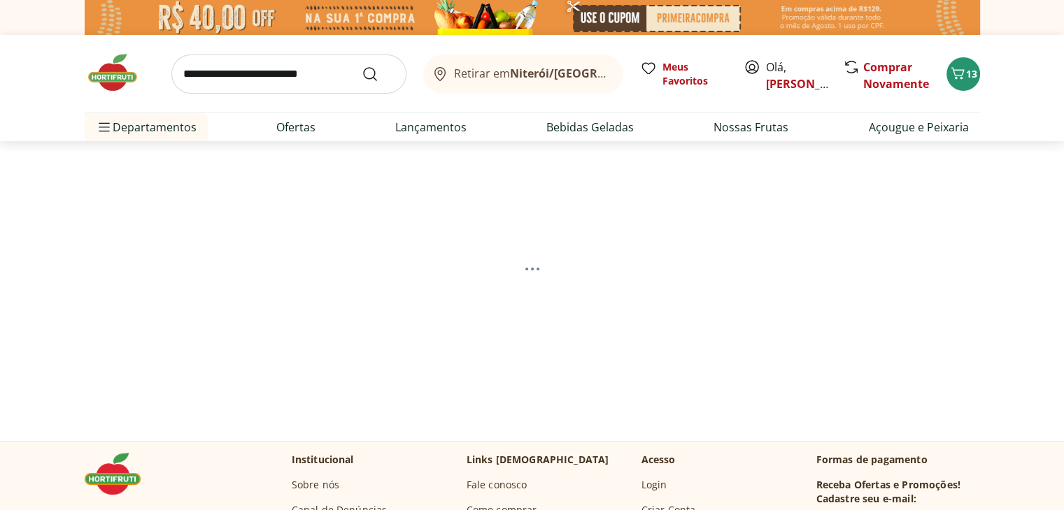
select select "**********"
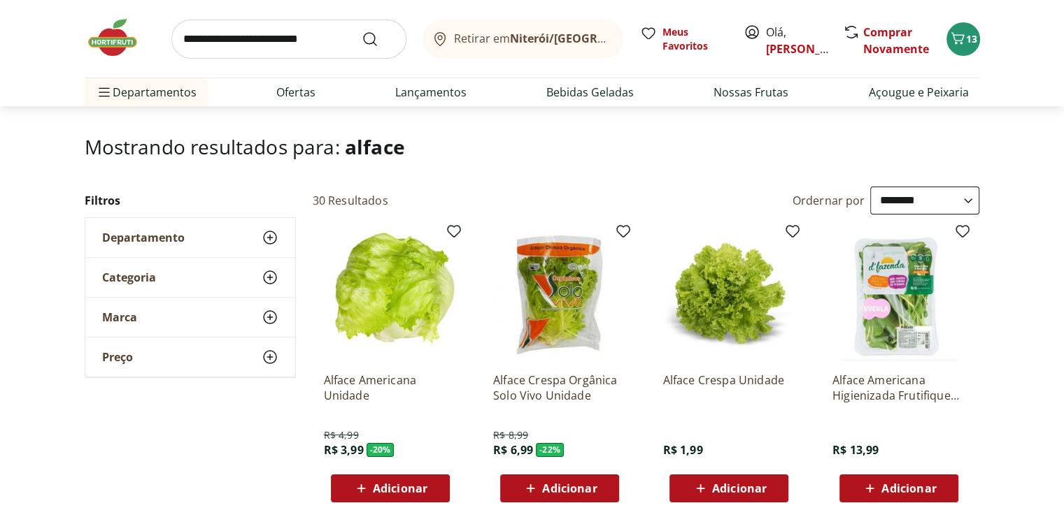
scroll to position [140, 0]
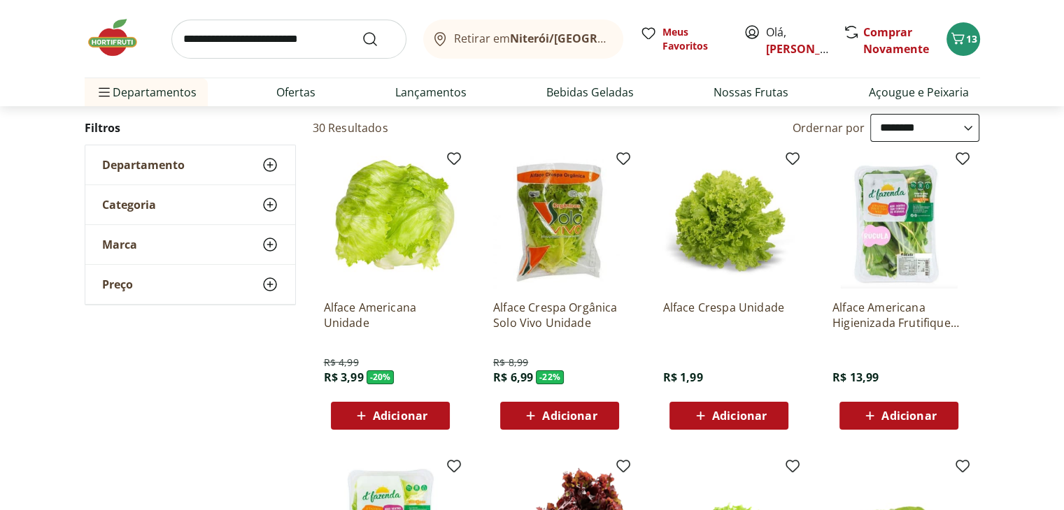
click at [403, 423] on span "Adicionar" at bounding box center [389, 416] width 75 height 17
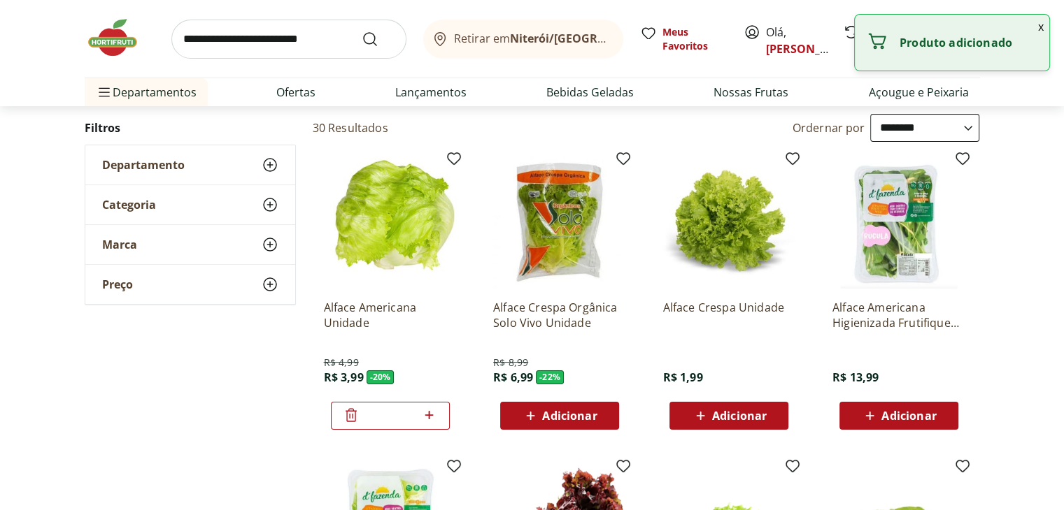
click at [740, 413] on span "Adicionar" at bounding box center [739, 415] width 55 height 11
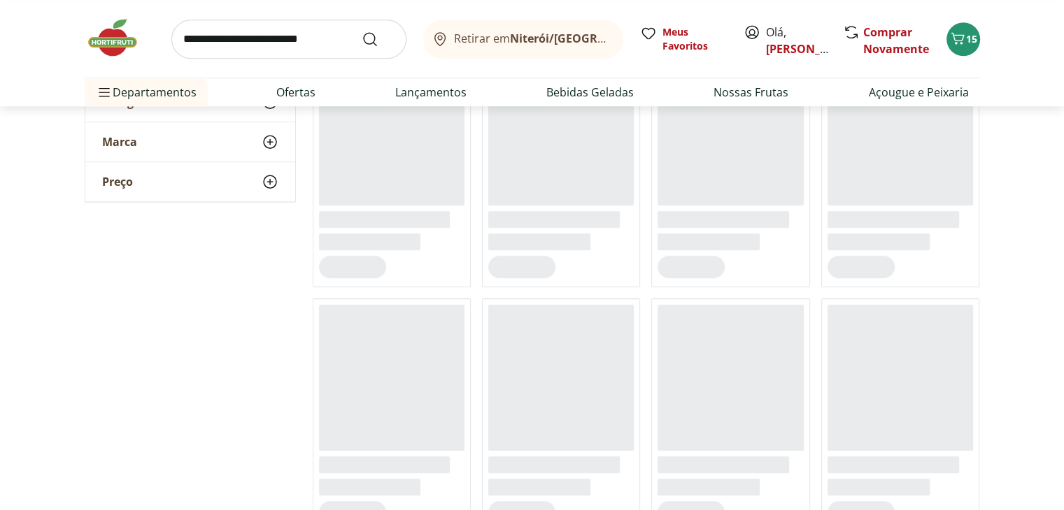
scroll to position [1119, 0]
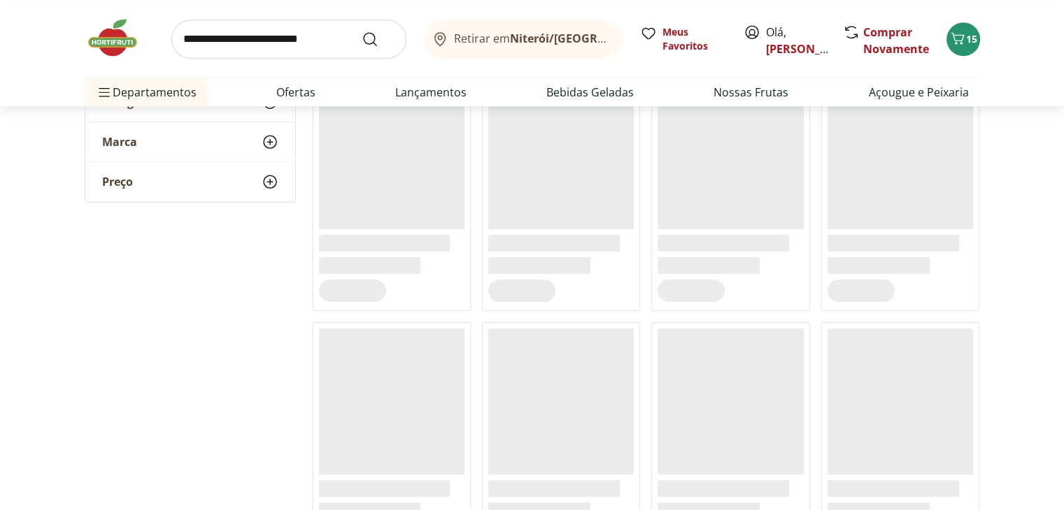
click at [219, 39] on input "search" at bounding box center [288, 39] width 235 height 39
type input "******"
click at [362, 31] on button "Submit Search" at bounding box center [379, 39] width 34 height 17
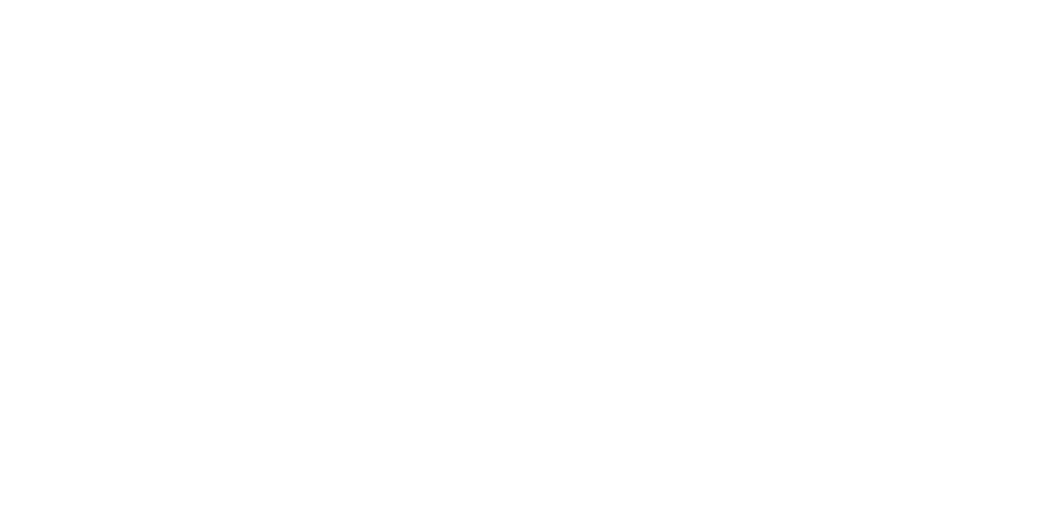
select select "**********"
